Goal: Task Accomplishment & Management: Manage account settings

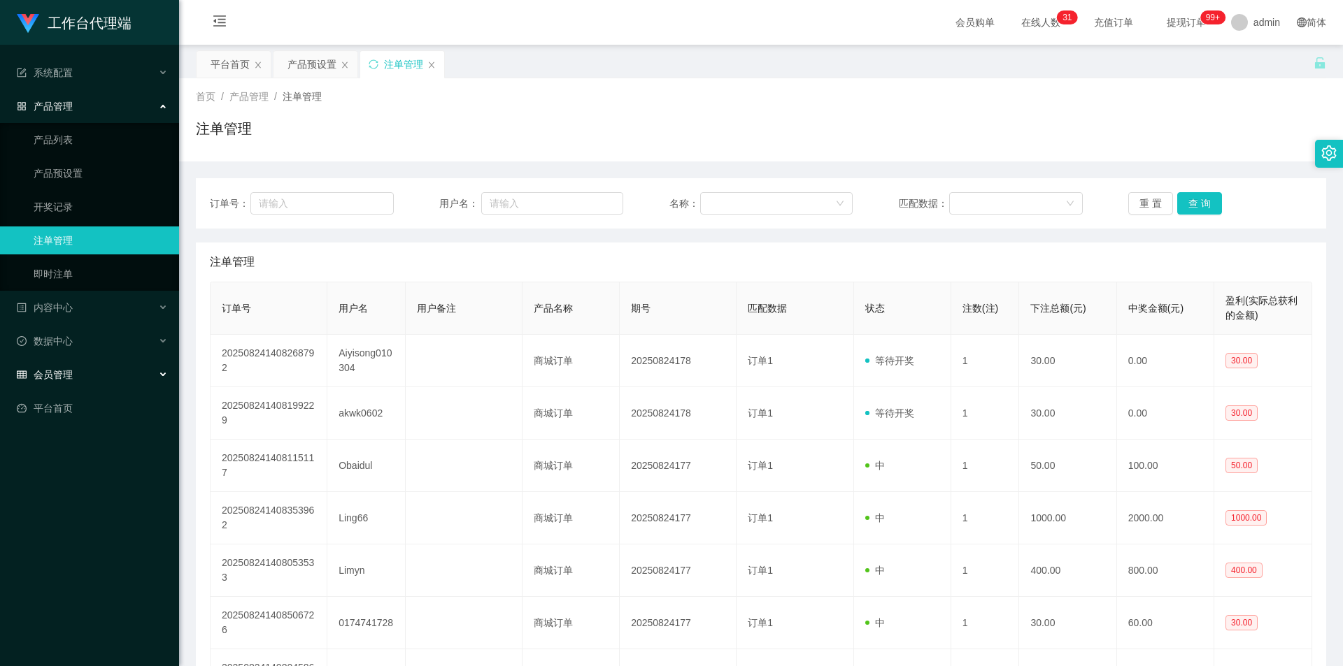
click at [78, 365] on div "会员管理" at bounding box center [89, 375] width 179 height 28
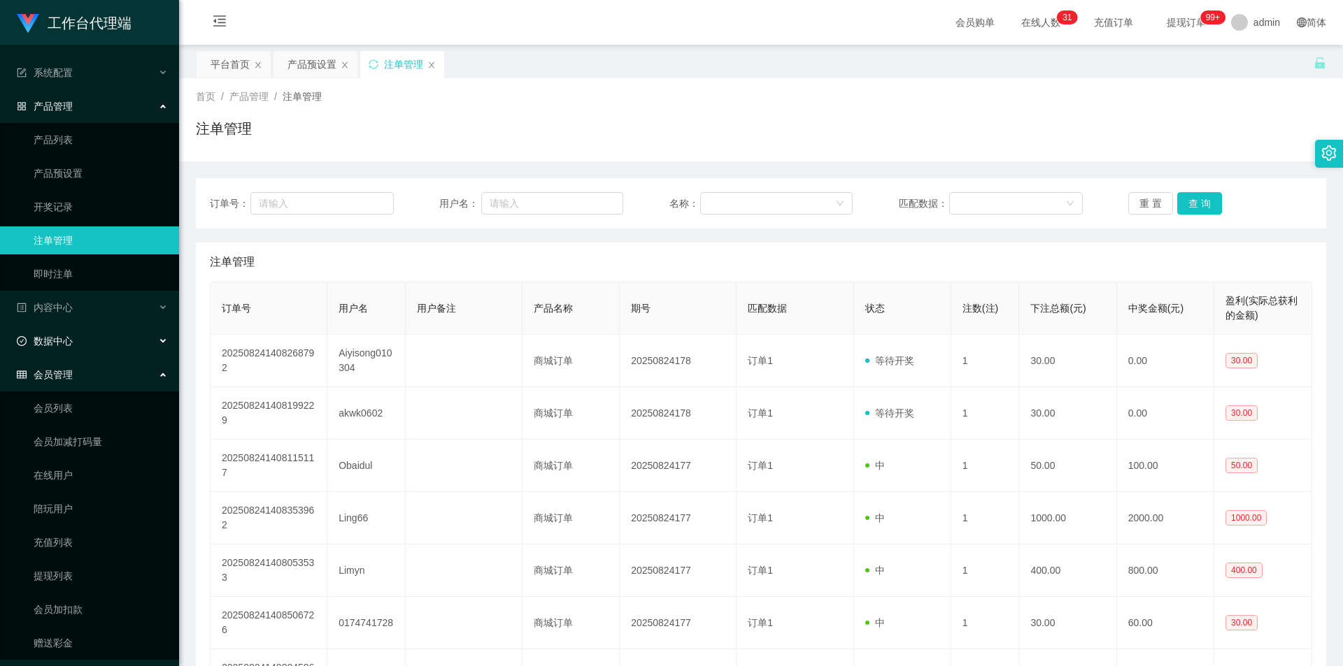
scroll to position [38, 0]
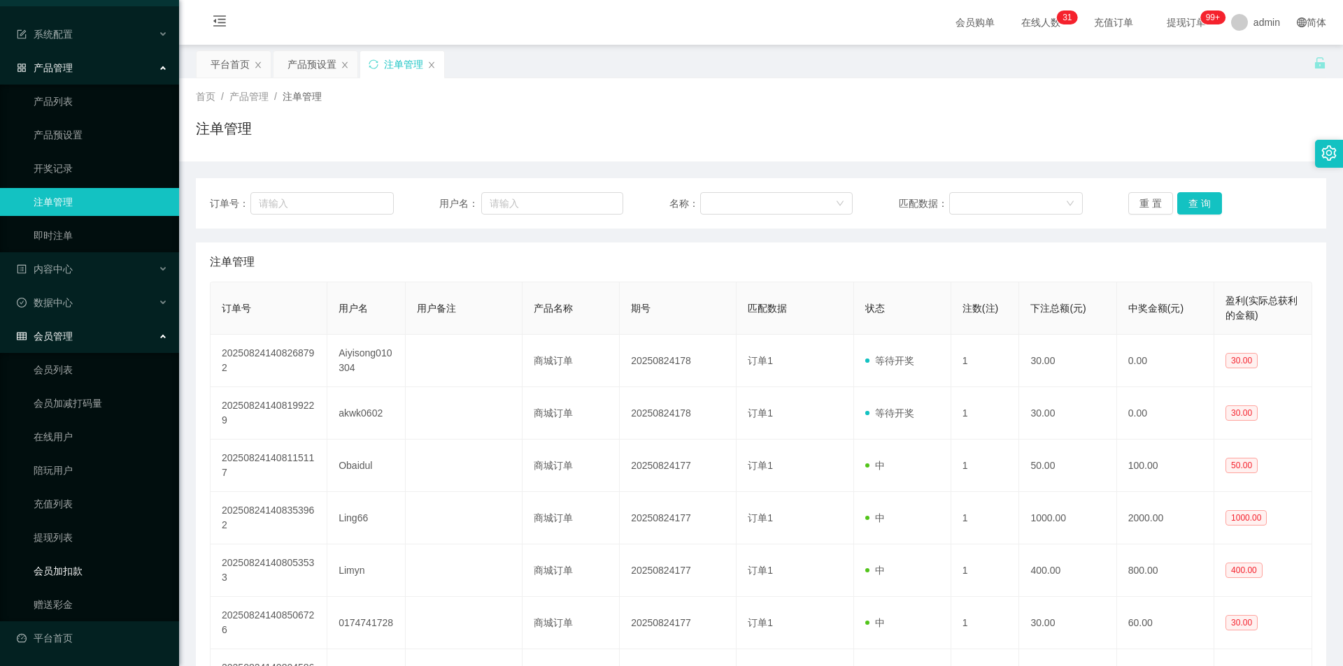
click at [87, 570] on link "会员加扣款" at bounding box center [101, 571] width 134 height 28
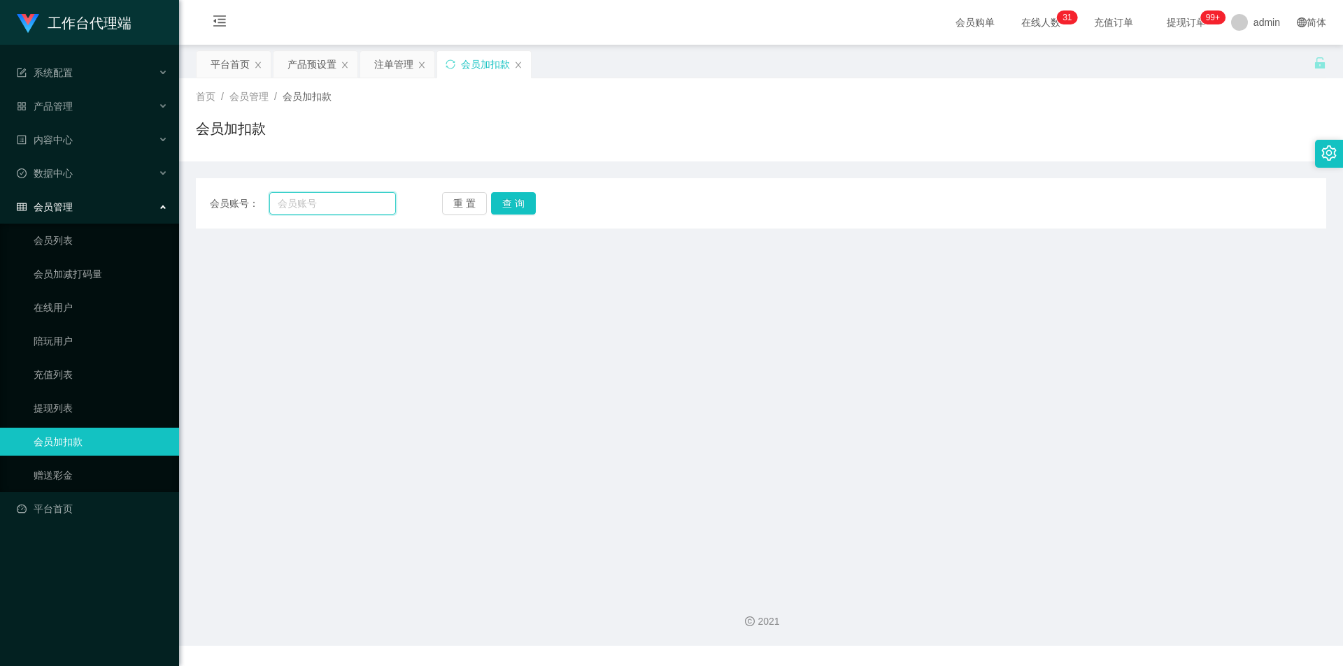
click at [289, 194] on input "text" at bounding box center [332, 203] width 127 height 22
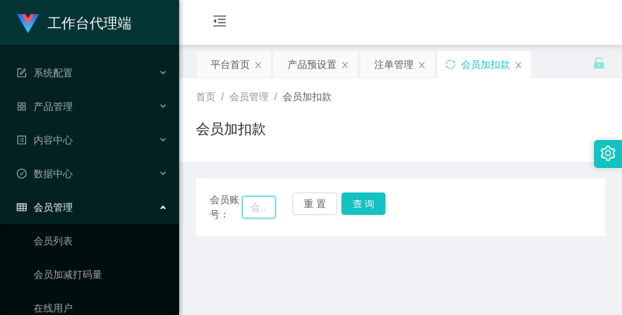
click at [260, 204] on input "text" at bounding box center [259, 207] width 34 height 22
paste input "Eileen5855"
type input "Eileen5855"
click at [356, 194] on button "查 询" at bounding box center [363, 203] width 45 height 22
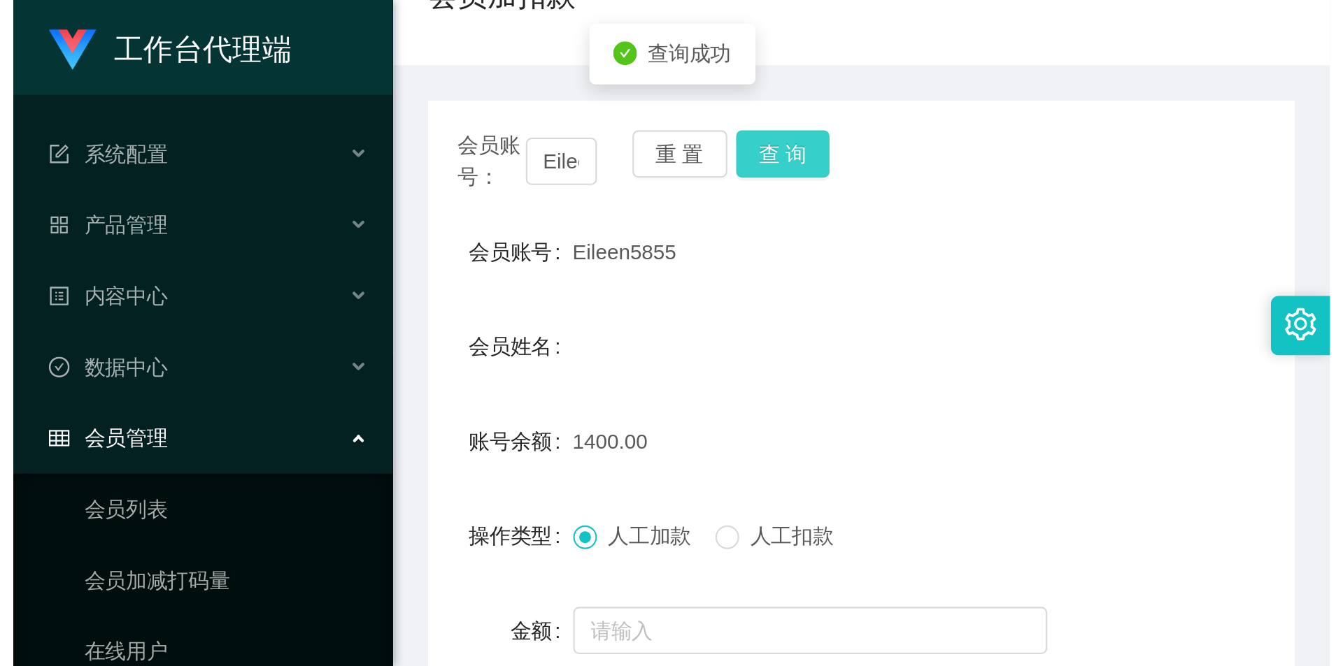
scroll to position [210, 0]
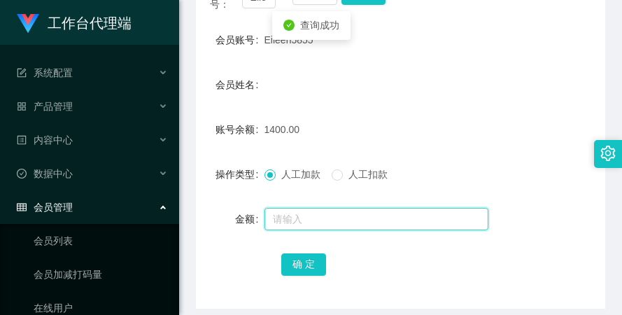
click at [359, 210] on input "text" at bounding box center [376, 219] width 224 height 22
type input "3000"
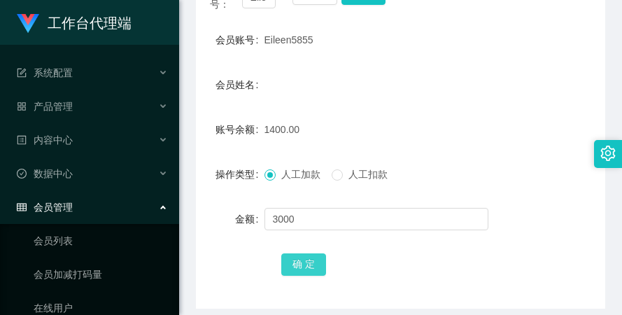
click at [299, 257] on button "确 定" at bounding box center [303, 264] width 45 height 22
click at [106, 197] on div "会员管理" at bounding box center [89, 207] width 179 height 28
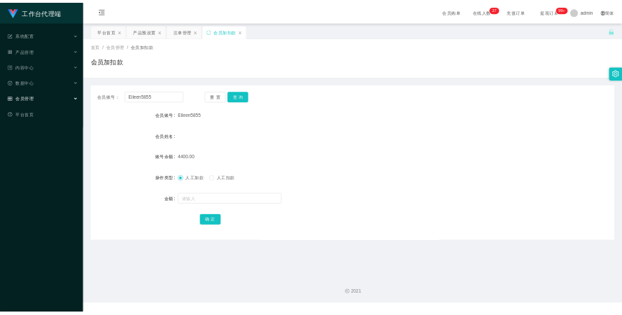
scroll to position [0, 0]
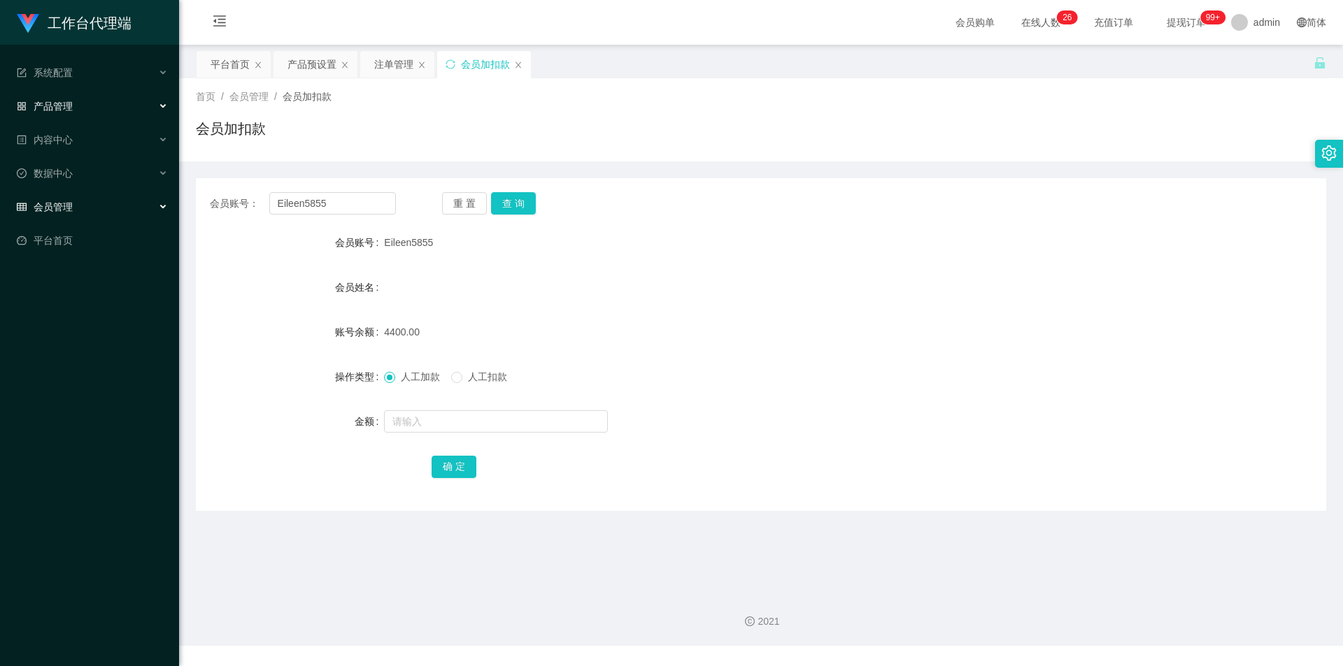
click at [96, 104] on div "产品管理" at bounding box center [89, 106] width 179 height 28
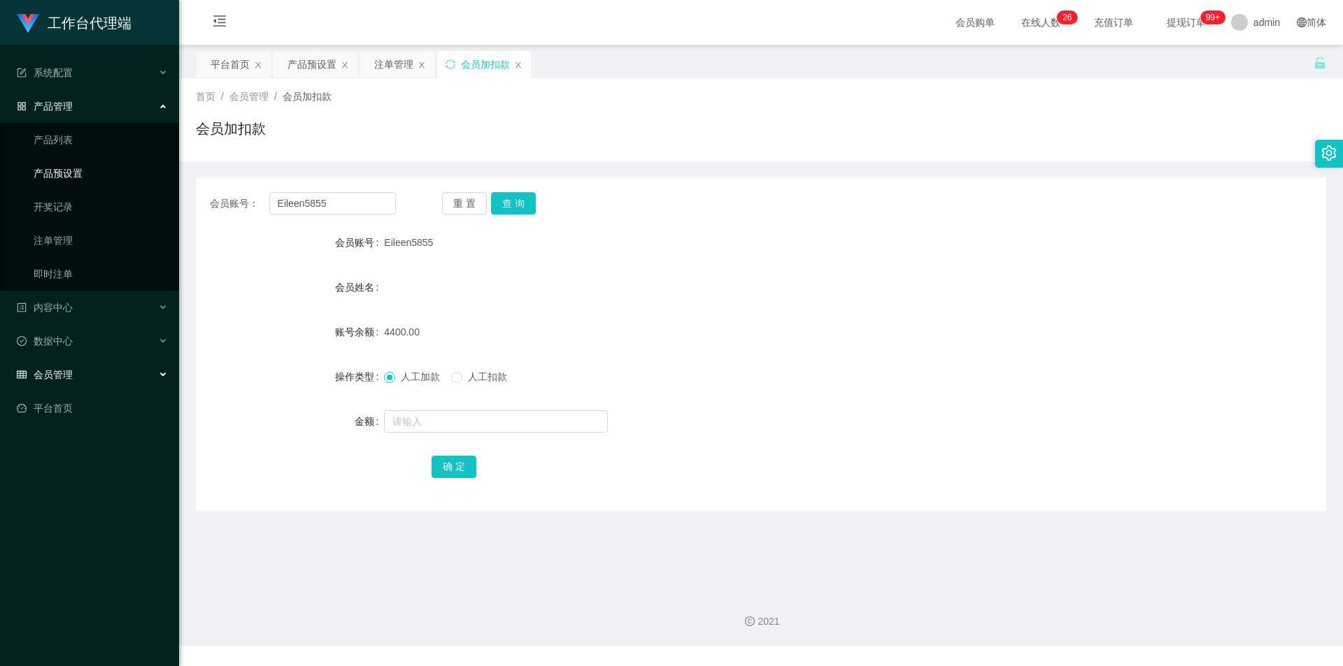
click at [97, 169] on link "产品预设置" at bounding box center [101, 173] width 134 height 28
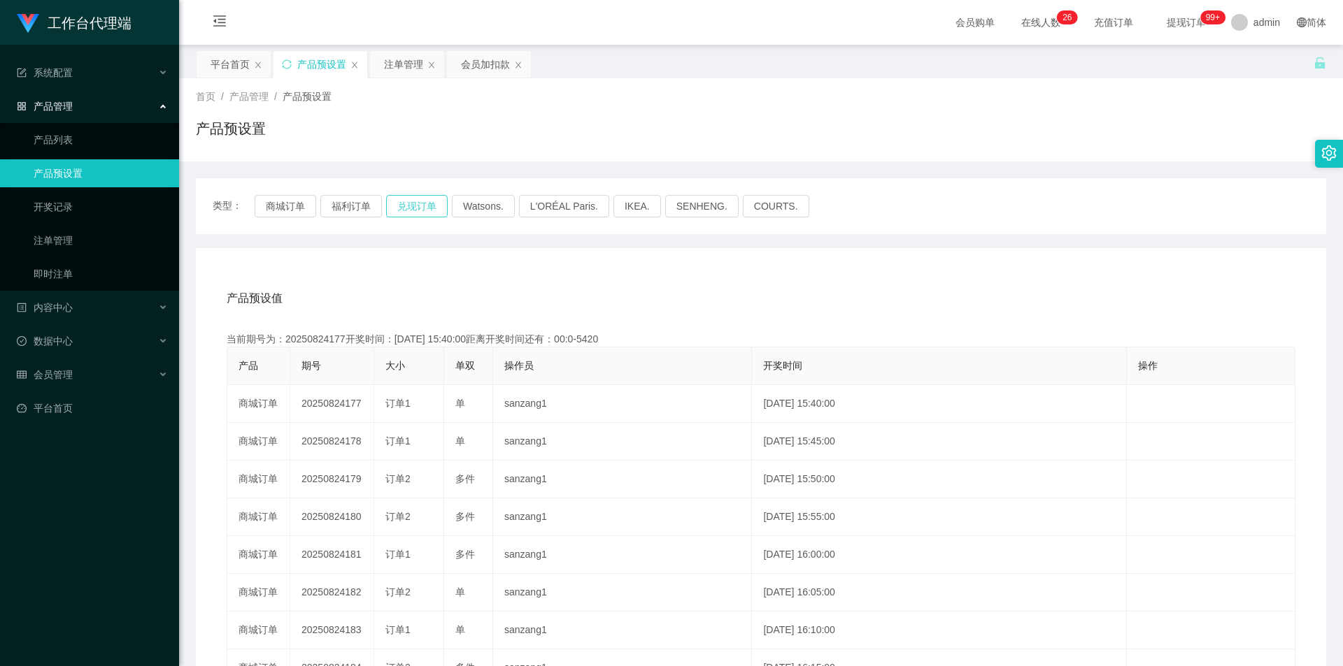
click at [413, 201] on button "兑现订单" at bounding box center [417, 206] width 62 height 22
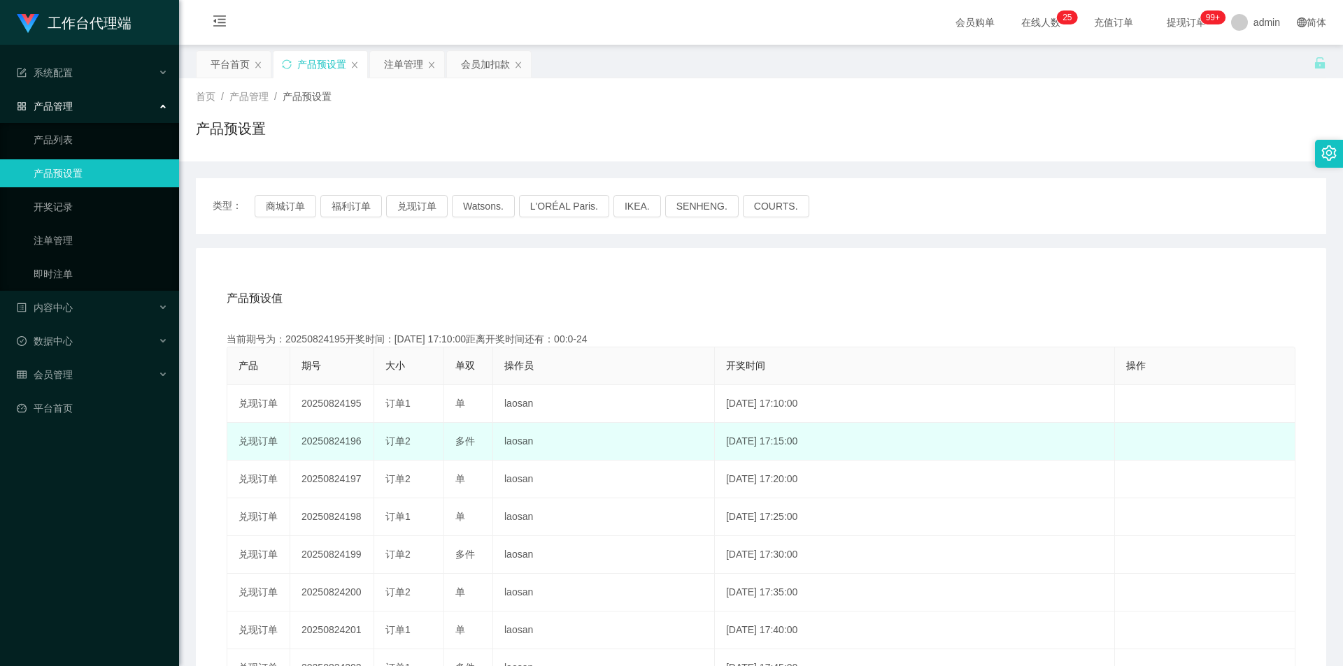
drag, startPoint x: 302, startPoint y: 436, endPoint x: 364, endPoint y: 431, distance: 61.7
click at [364, 431] on td "20250824196" at bounding box center [332, 442] width 84 height 38
copy td "20250824196"
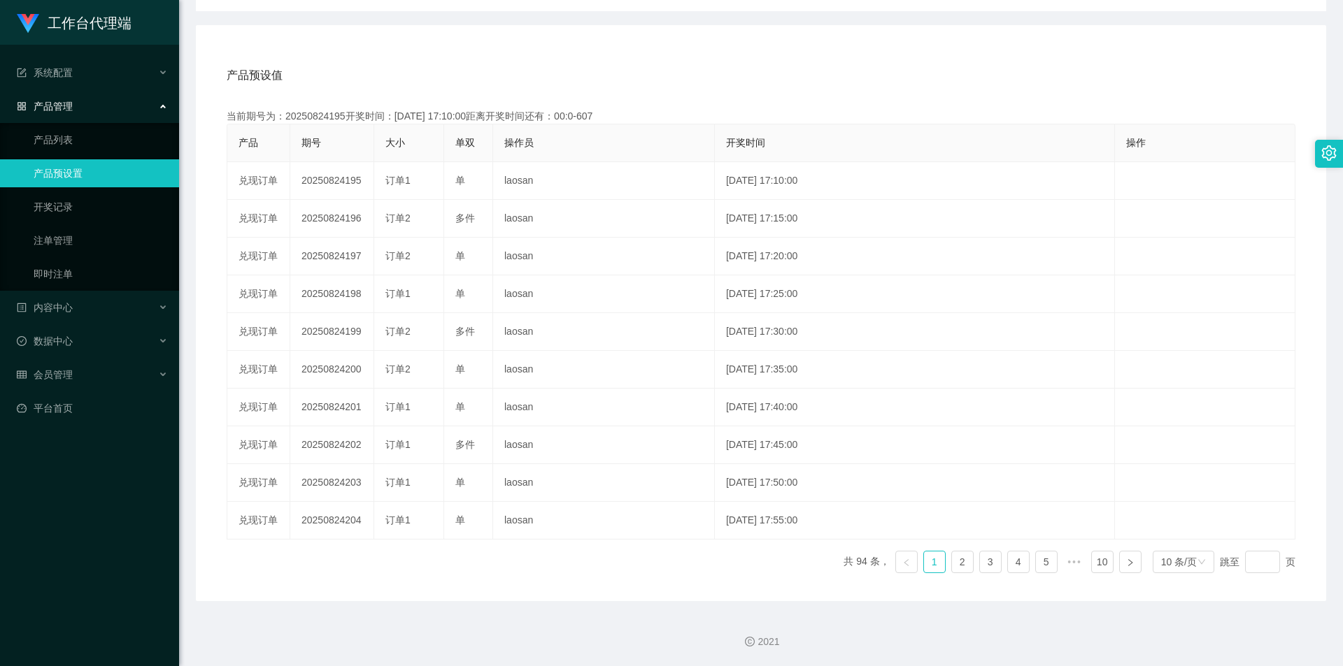
scroll to position [223, 0]
click at [90, 234] on link "注单管理" at bounding box center [101, 241] width 134 height 28
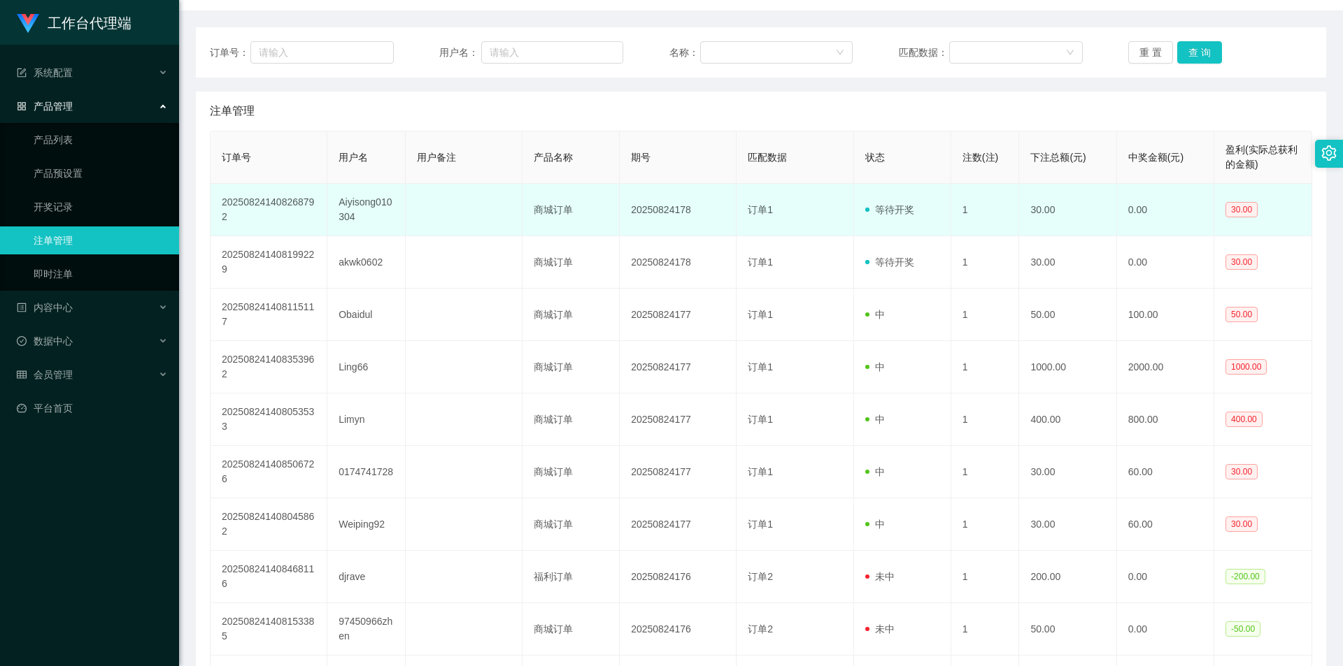
scroll to position [23, 0]
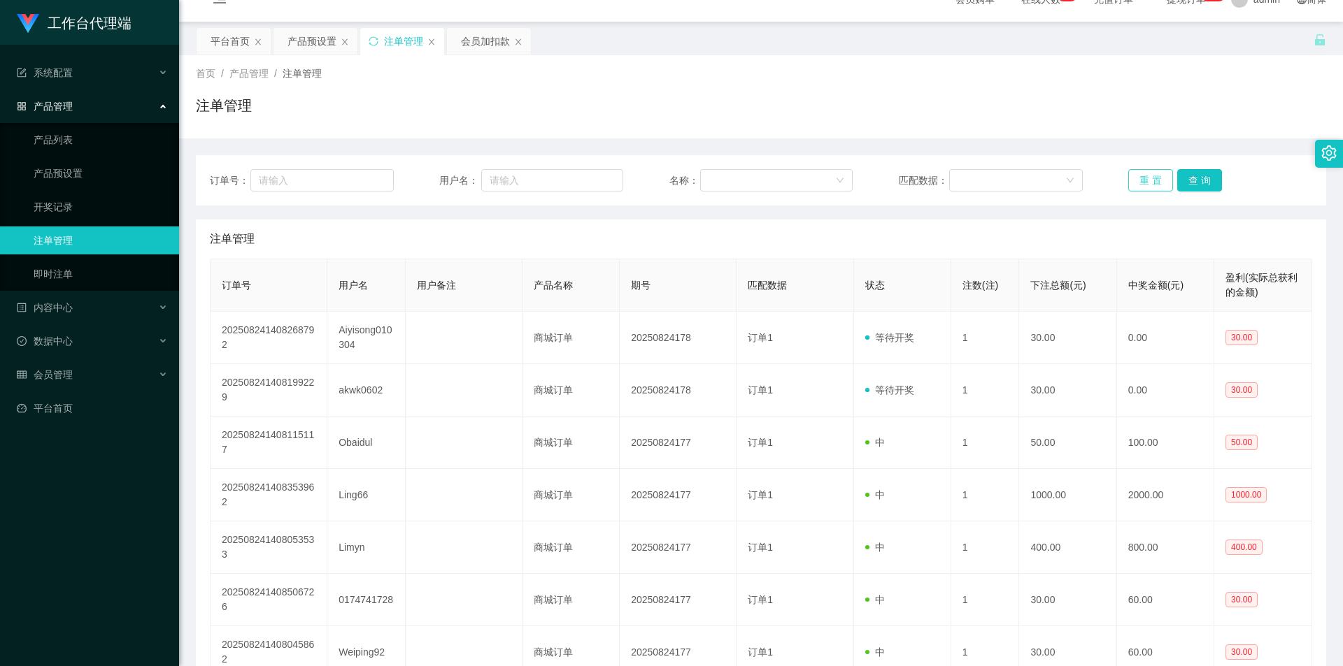
click at [1142, 176] on button "重 置" at bounding box center [1150, 180] width 45 height 22
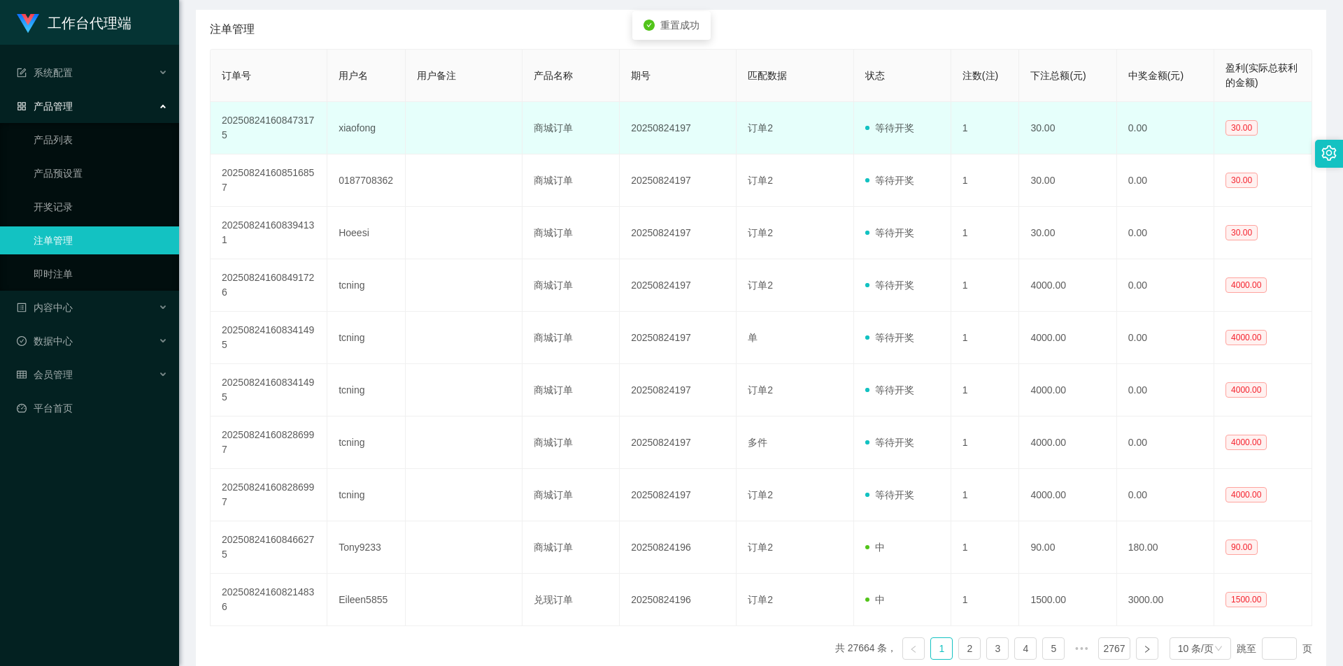
scroll to position [303, 0]
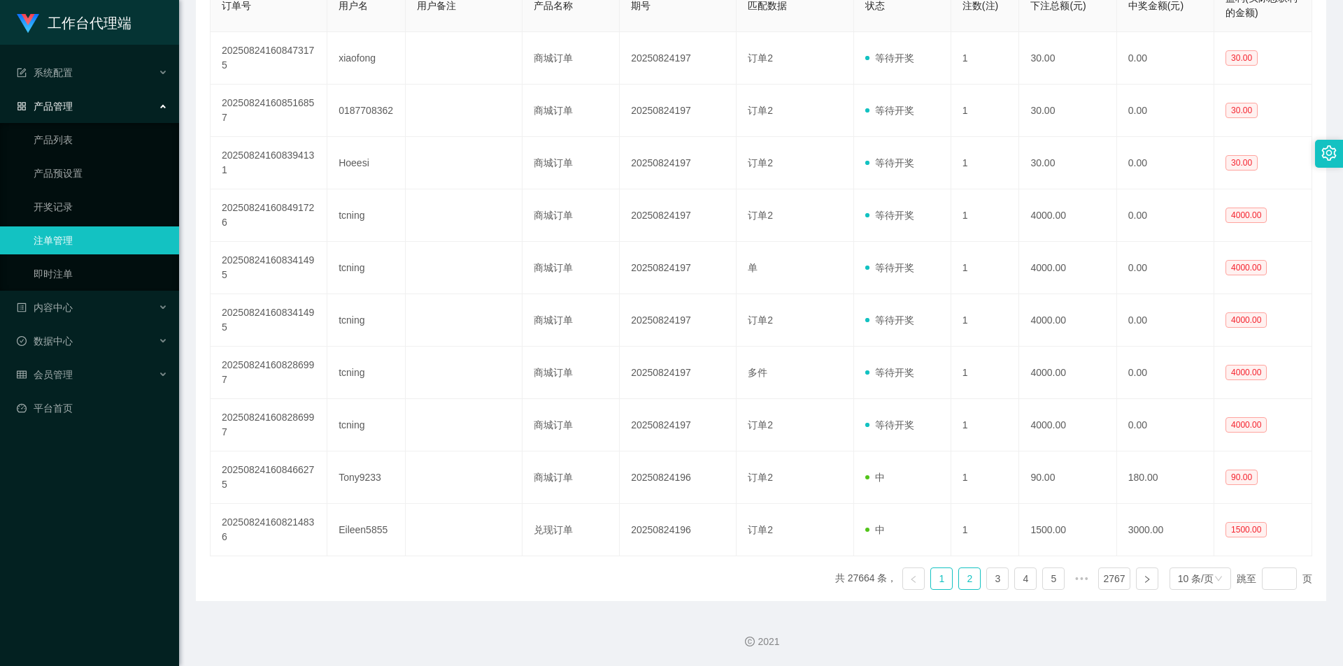
click at [966, 573] on link "2" at bounding box center [969, 579] width 21 height 21
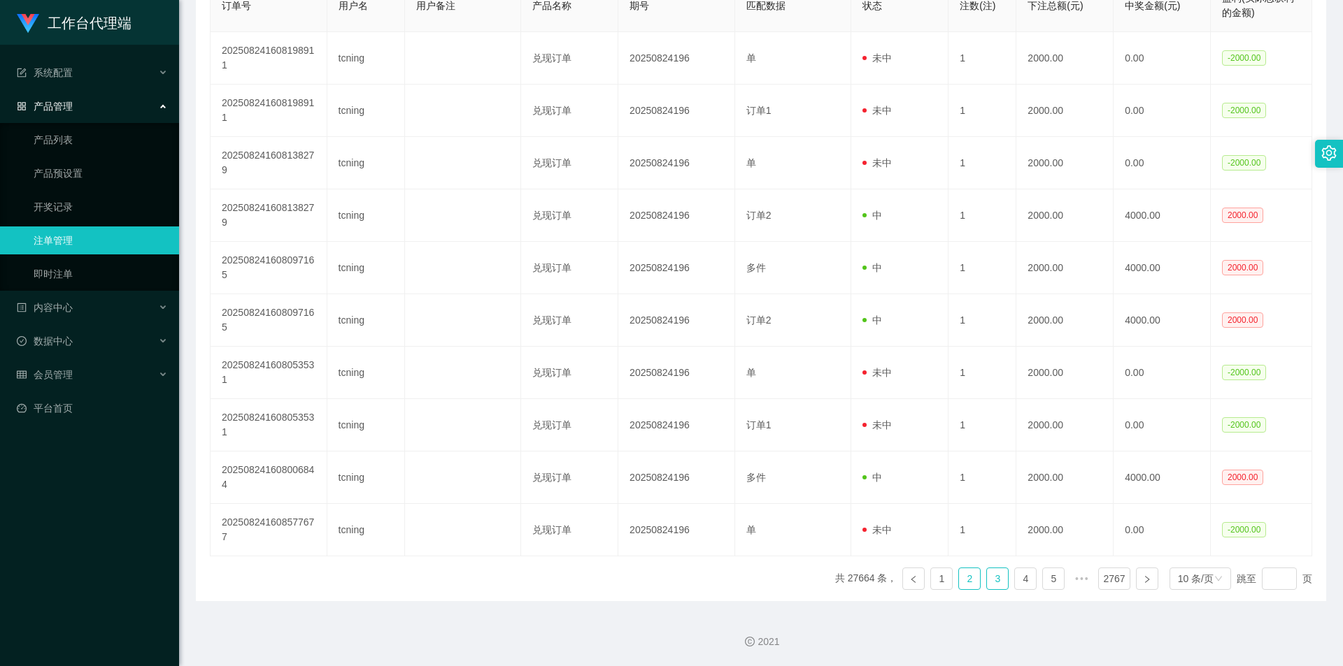
click at [989, 573] on link "3" at bounding box center [997, 579] width 21 height 21
click at [1015, 576] on link "4" at bounding box center [1025, 579] width 21 height 21
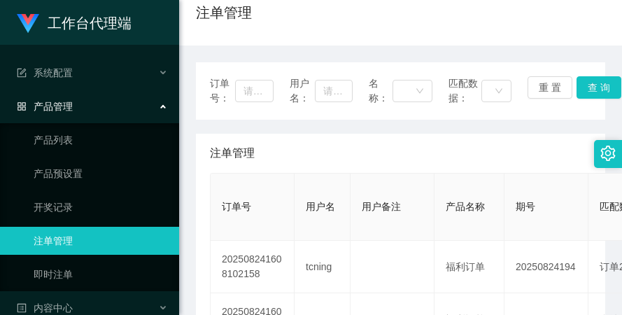
scroll to position [0, 0]
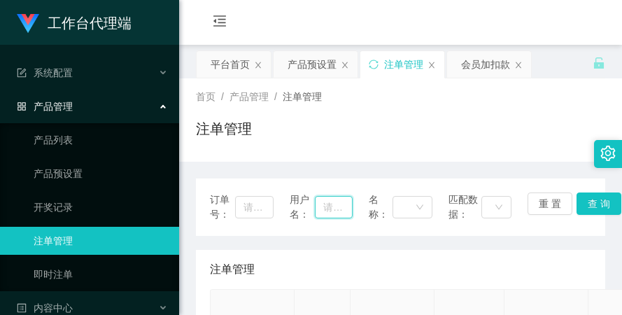
click at [323, 203] on input "text" at bounding box center [334, 207] width 38 height 22
paste input "Eileen5855"
type input "Eileen5855"
click at [585, 196] on button "查 询" at bounding box center [598, 203] width 45 height 22
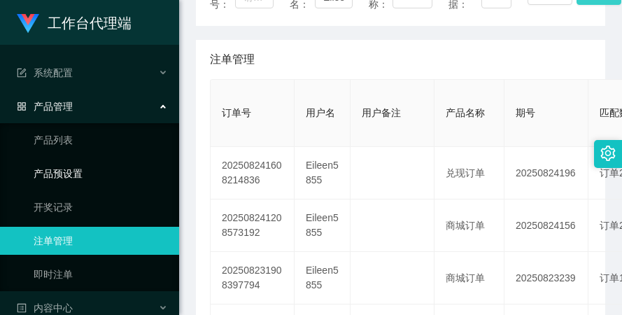
scroll to position [122, 0]
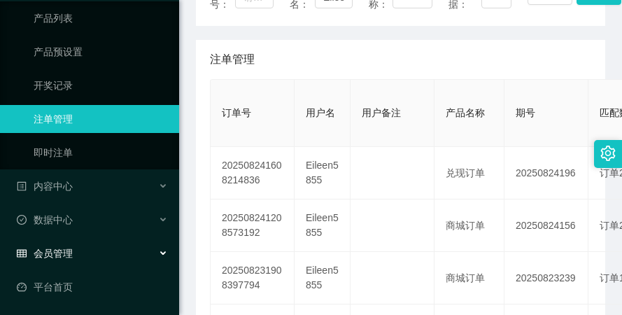
click at [101, 250] on div "会员管理" at bounding box center [89, 253] width 179 height 28
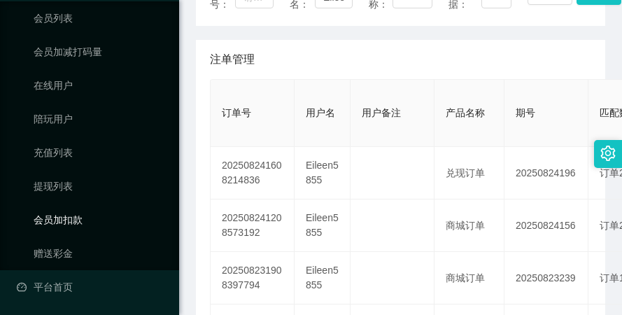
click at [109, 223] on link "会员加扣款" at bounding box center [101, 220] width 134 height 28
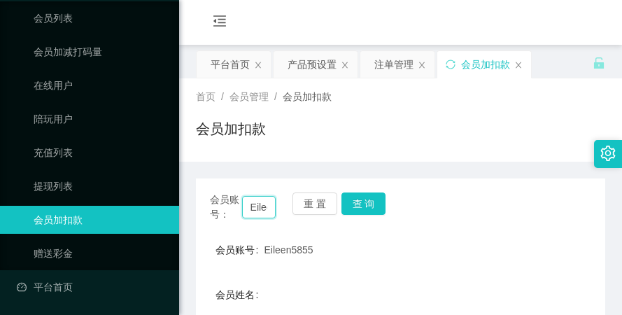
scroll to position [0, 30]
drag, startPoint x: 247, startPoint y: 205, endPoint x: 277, endPoint y: 206, distance: 30.1
click at [277, 206] on div "会员账号： Eileen5855 重 置 查 询" at bounding box center [400, 206] width 409 height 29
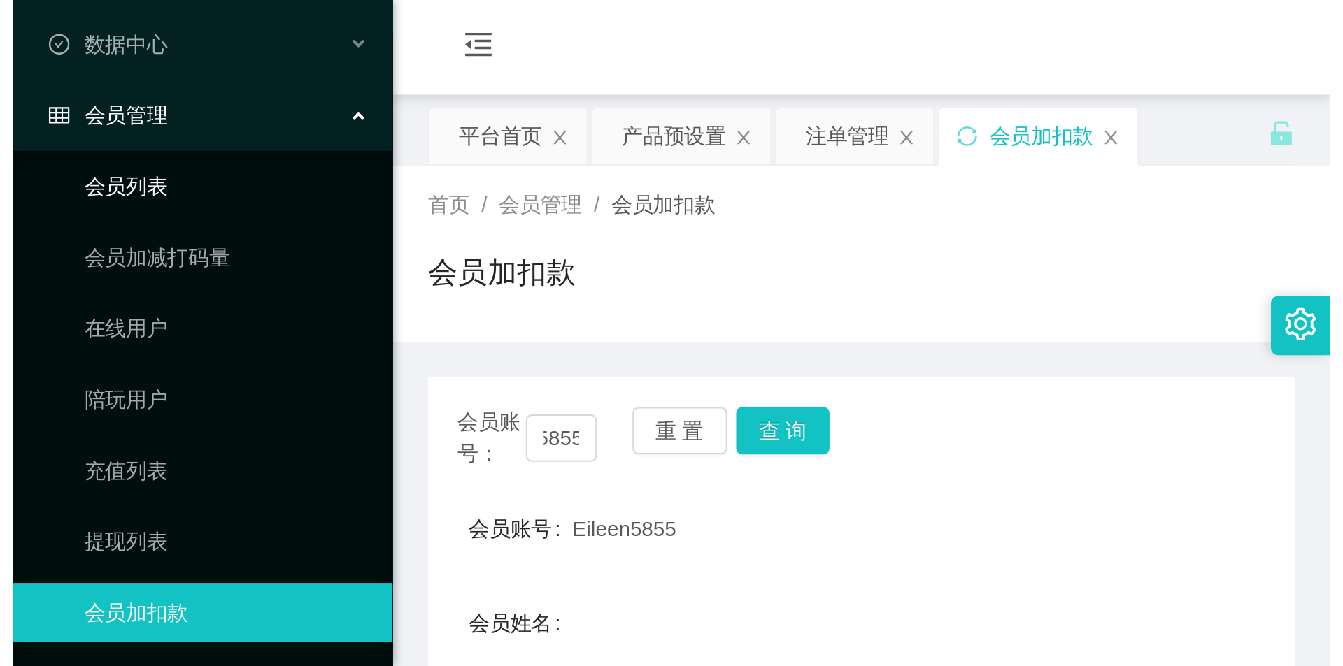
scroll to position [0, 0]
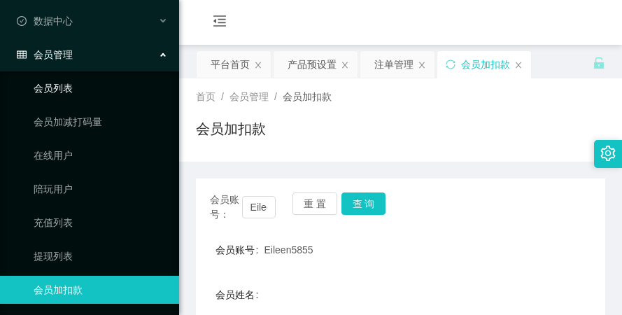
click at [115, 88] on link "会员列表" at bounding box center [101, 88] width 134 height 28
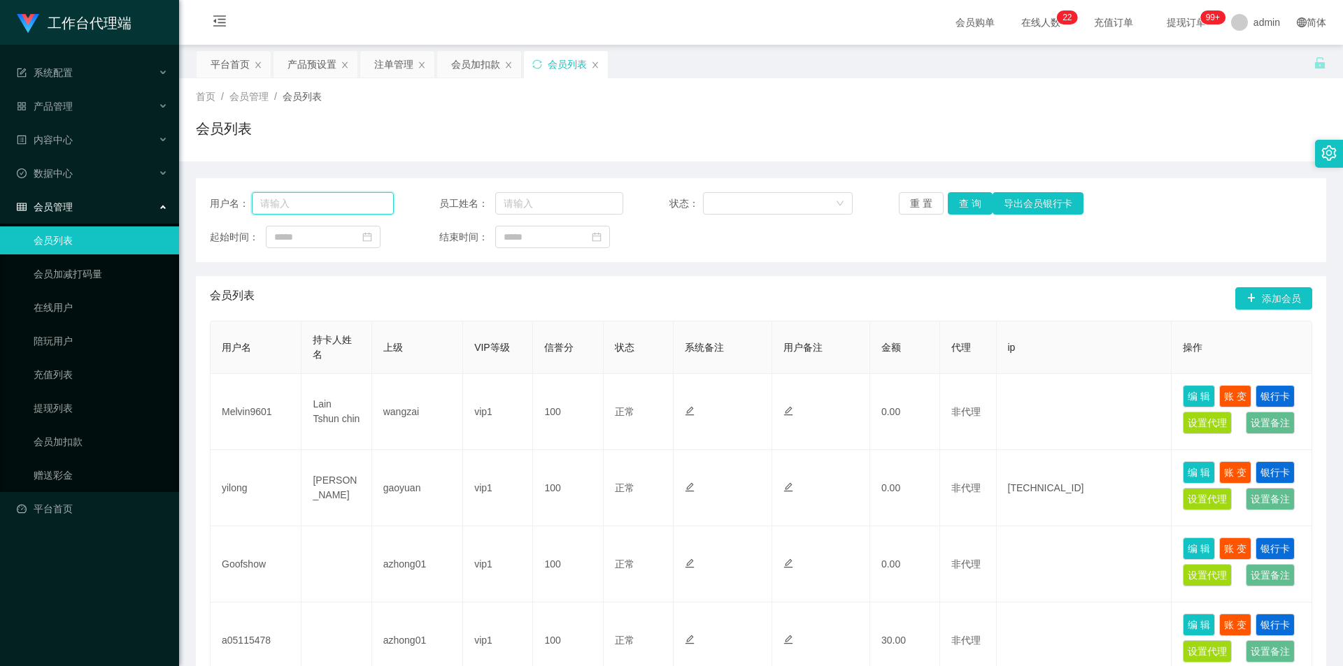
click at [313, 207] on input "text" at bounding box center [323, 203] width 142 height 22
paste input "Eileen5855"
type input "Eileen5855"
click at [953, 206] on button "查 询" at bounding box center [970, 203] width 45 height 22
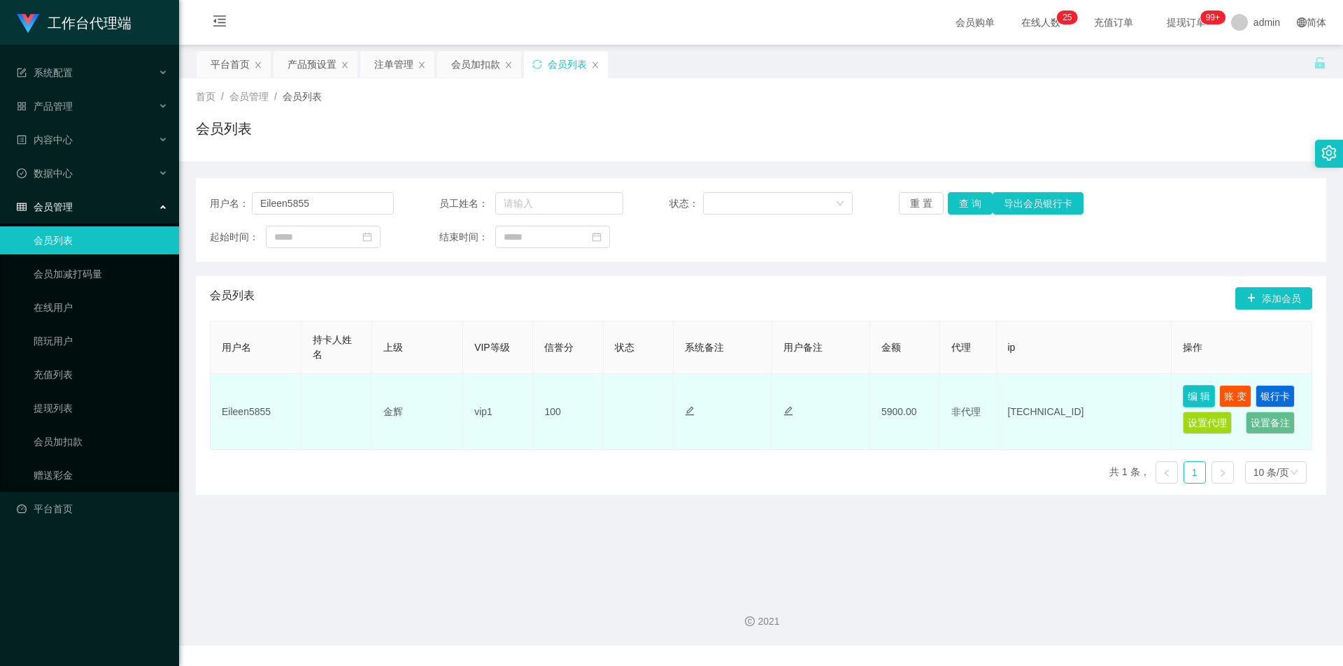
click at [1204, 397] on button "编 辑" at bounding box center [1199, 396] width 32 height 22
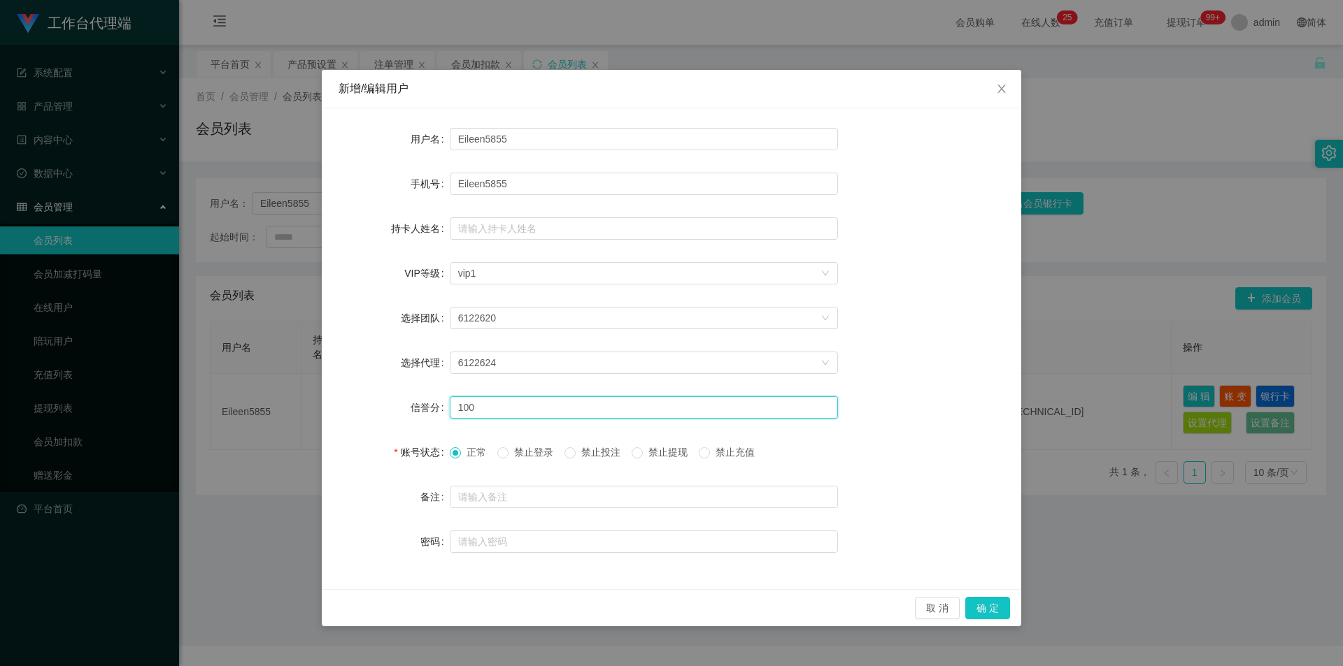
click at [562, 411] on input "100" at bounding box center [644, 408] width 388 height 22
type input "1"
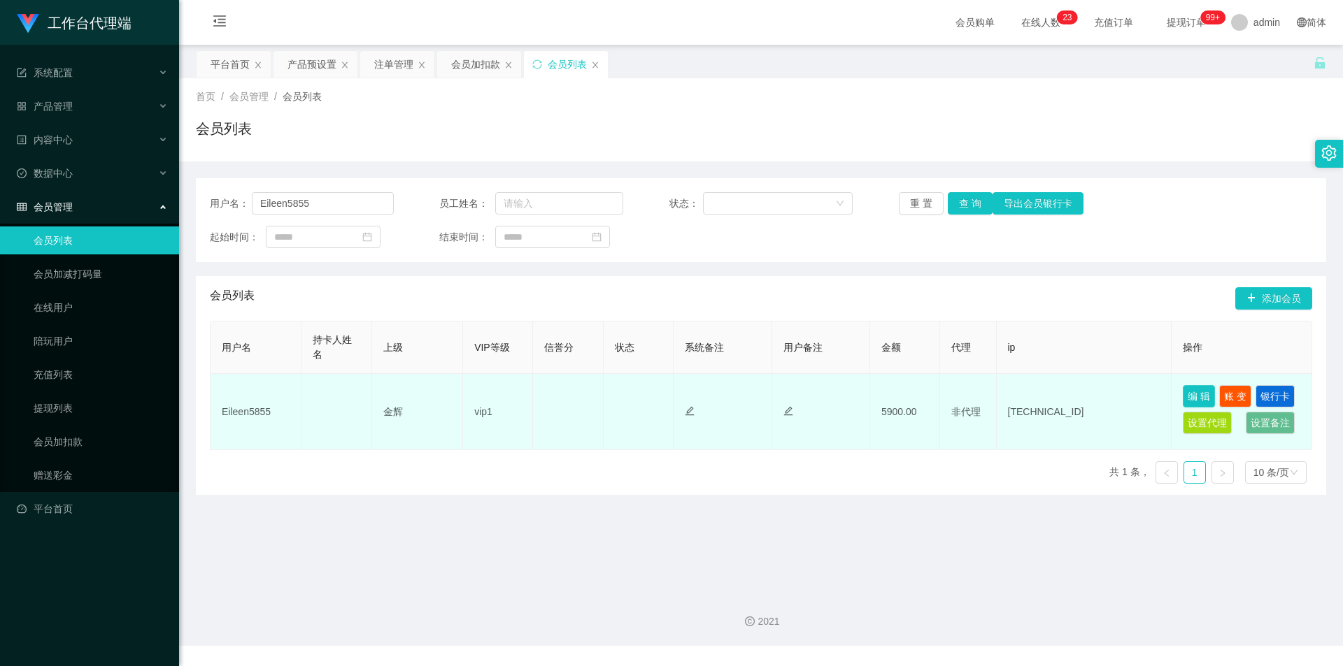
click at [1200, 395] on button "编 辑" at bounding box center [1199, 396] width 32 height 22
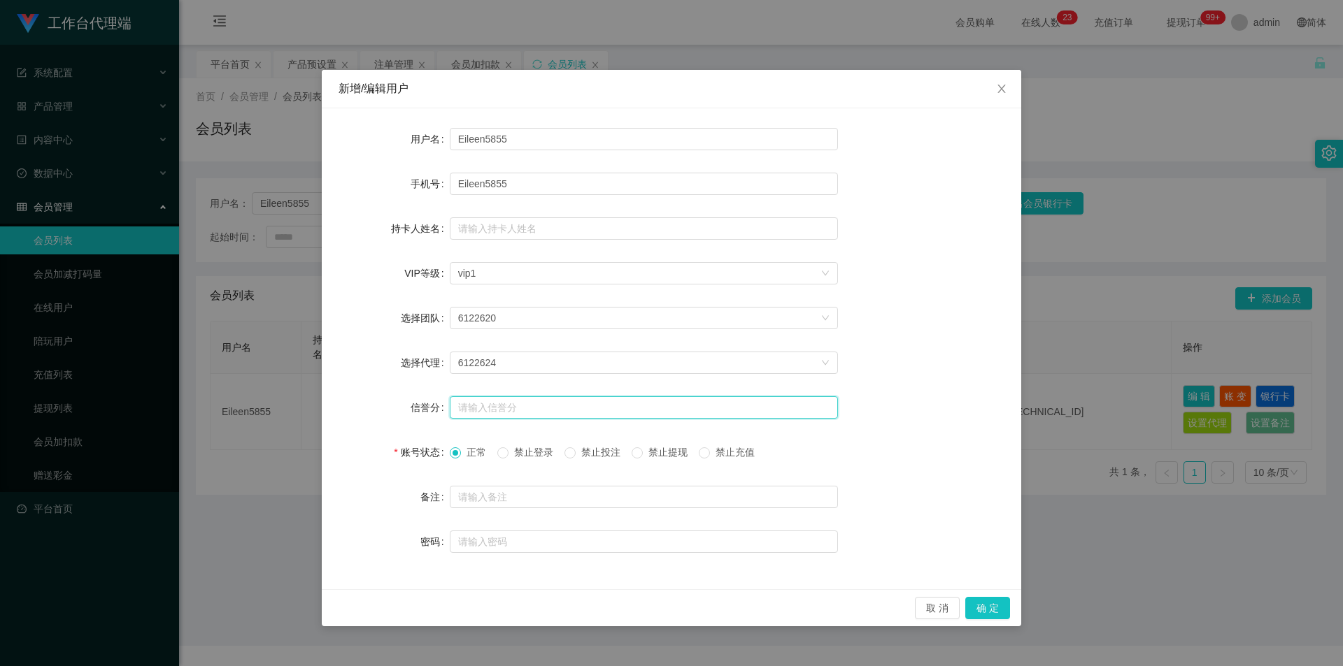
click at [508, 410] on input "text" at bounding box center [644, 408] width 388 height 22
type input "80"
click at [978, 601] on button "确 定" at bounding box center [987, 608] width 45 height 22
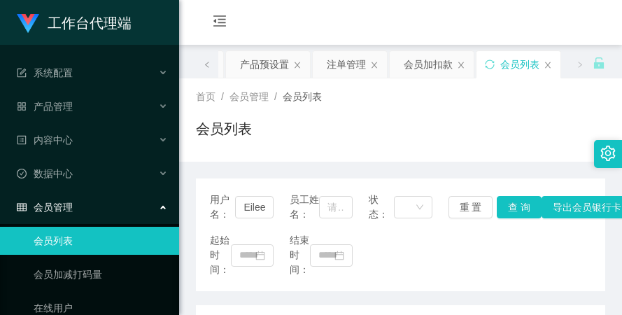
click at [336, 26] on div "会员购单 在线人数 0 1 2 3 4 5 6 7 8 9 0 1 2 3 4 5 6 7 8 9 0 1 2 3 4 5 6 7 8 9 0 1 2 3 4…" at bounding box center [400, 22] width 443 height 45
